Goal: Connect with others

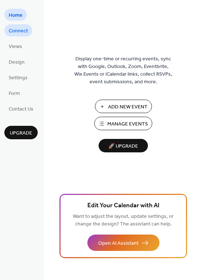
click at [14, 32] on span "Connect" at bounding box center [18, 31] width 19 height 8
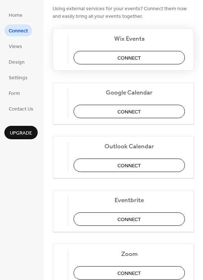
scroll to position [73, 0]
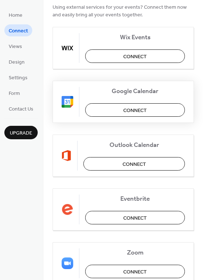
click at [109, 111] on button "Connect" at bounding box center [135, 109] width 100 height 13
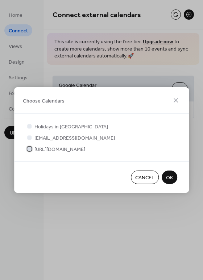
click at [64, 146] on span "[URL][DOMAIN_NAME]" at bounding box center [59, 150] width 51 height 8
click at [167, 182] on span "OK" at bounding box center [169, 178] width 7 height 8
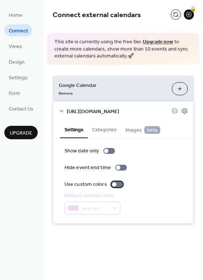
click at [112, 186] on div at bounding box center [114, 184] width 4 height 4
click at [114, 187] on div at bounding box center [117, 184] width 12 height 6
click at [114, 186] on div at bounding box center [114, 184] width 4 height 4
